Goal: Task Accomplishment & Management: Use online tool/utility

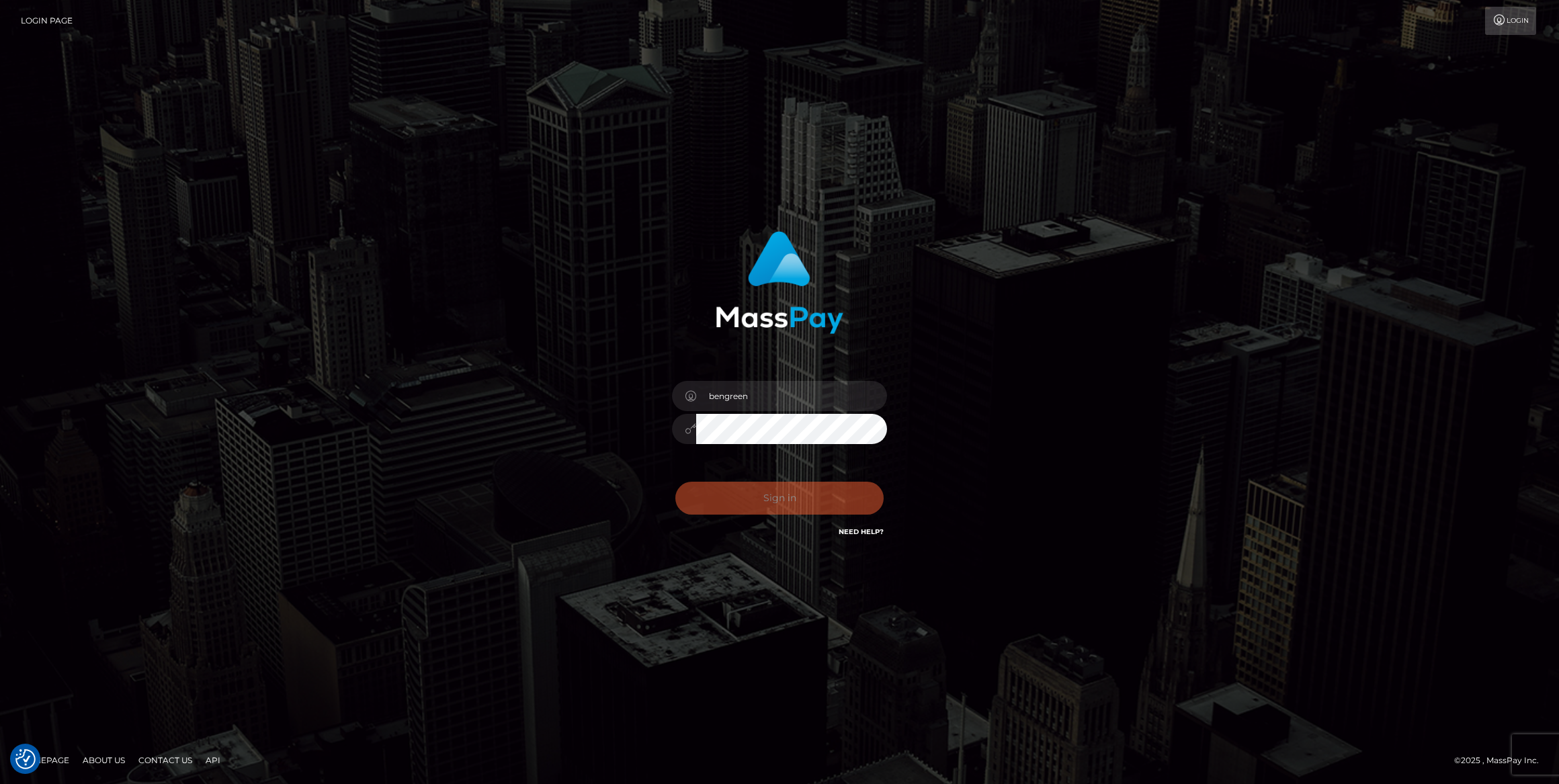
click at [725, 502] on div "Sign in Need Help?" at bounding box center [779, 503] width 235 height 59
type input "bengreen"
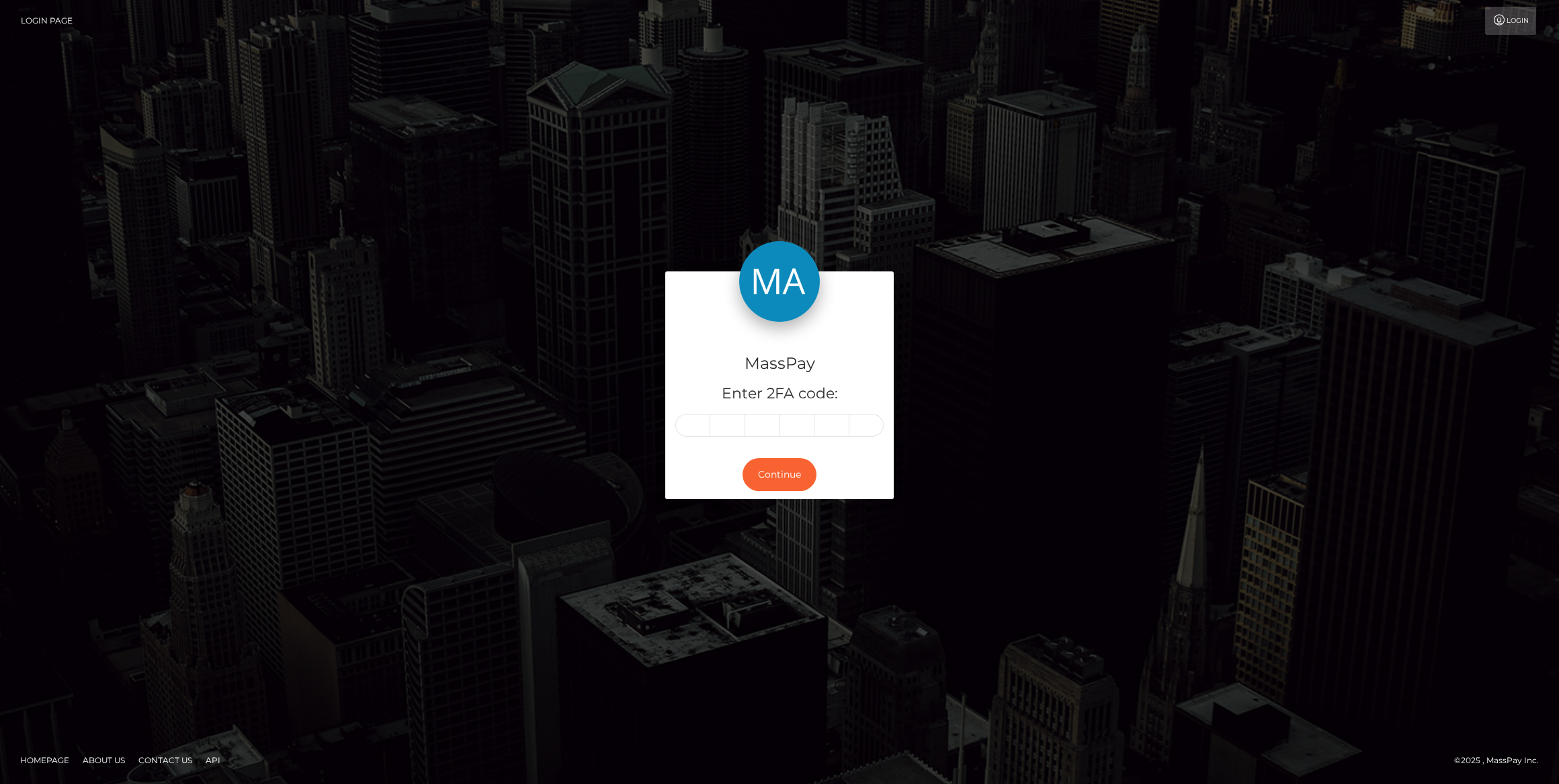
type input "0"
type input "6"
type input "8"
type input "4"
type input "6"
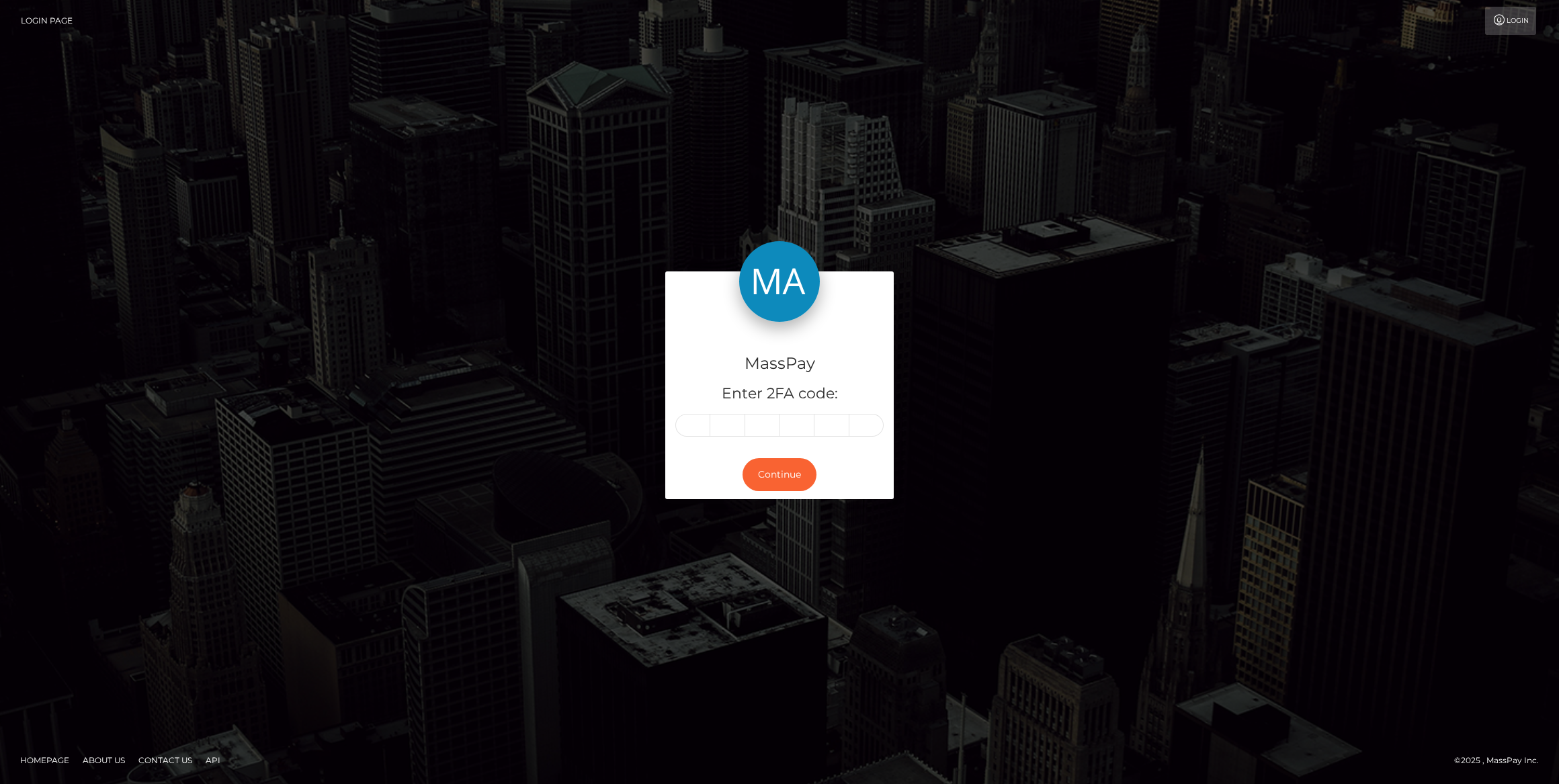
type input "4"
click at [774, 467] on button "Continue" at bounding box center [779, 475] width 74 height 33
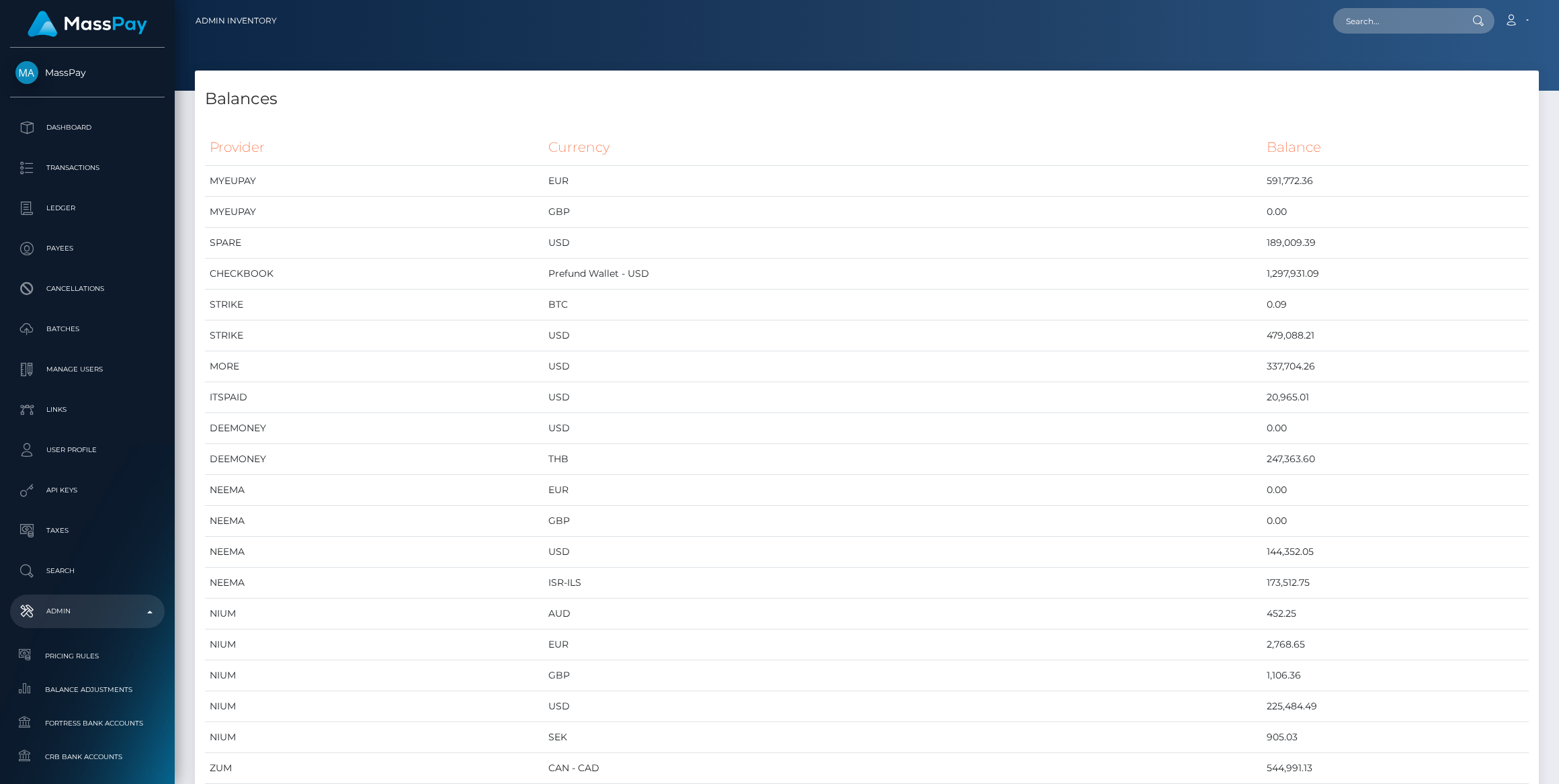
scroll to position [5497, 1343]
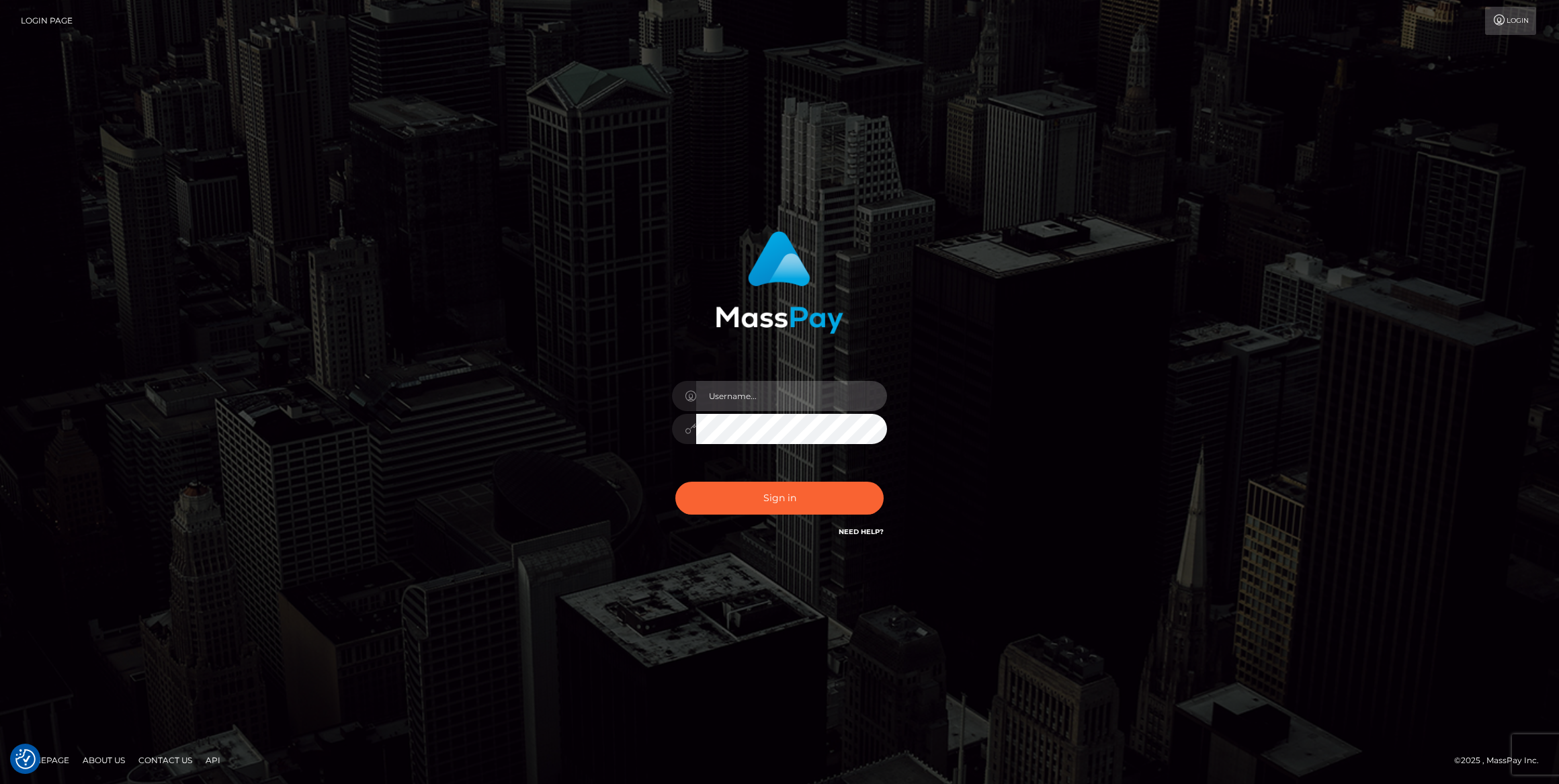
type input "bengreen"
